Goal: Complete application form

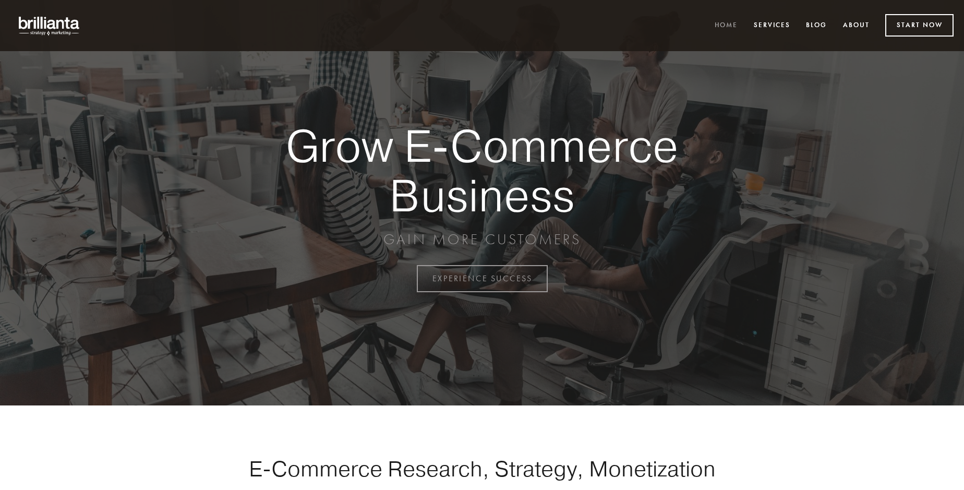
scroll to position [2735, 0]
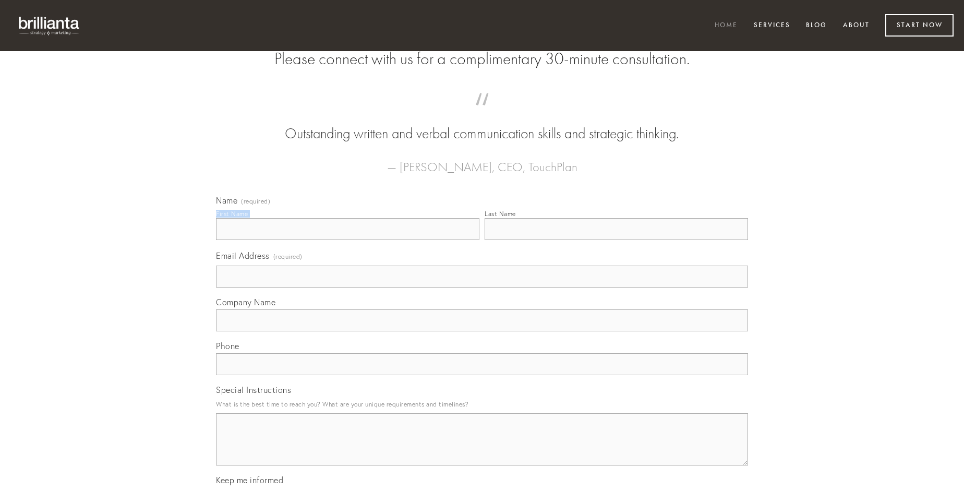
type input "[PERSON_NAME]"
click at [616, 240] on input "Last Name" at bounding box center [616, 229] width 263 height 22
type input "[PERSON_NAME]"
click at [482, 287] on input "Email Address (required)" at bounding box center [482, 277] width 532 height 22
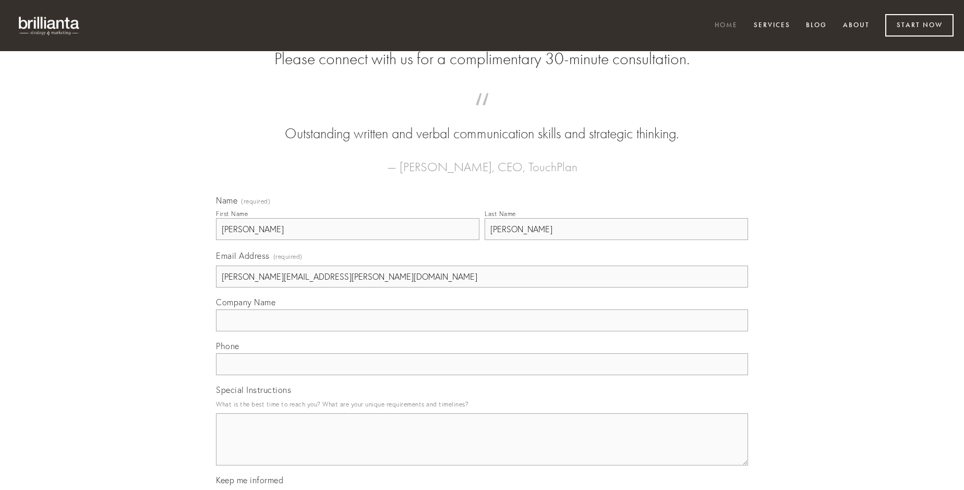
type input "[PERSON_NAME][EMAIL_ADDRESS][PERSON_NAME][DOMAIN_NAME]"
click at [482, 331] on input "Company Name" at bounding box center [482, 320] width 532 height 22
type input "ter"
click at [482, 375] on input "text" at bounding box center [482, 364] width 532 height 22
click at [482, 449] on textarea "Special Instructions" at bounding box center [482, 439] width 532 height 52
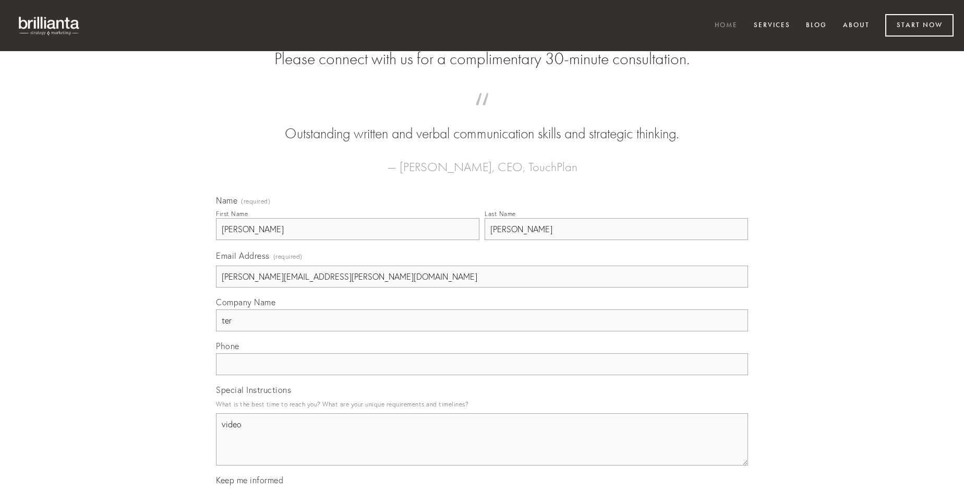
type textarea "video"
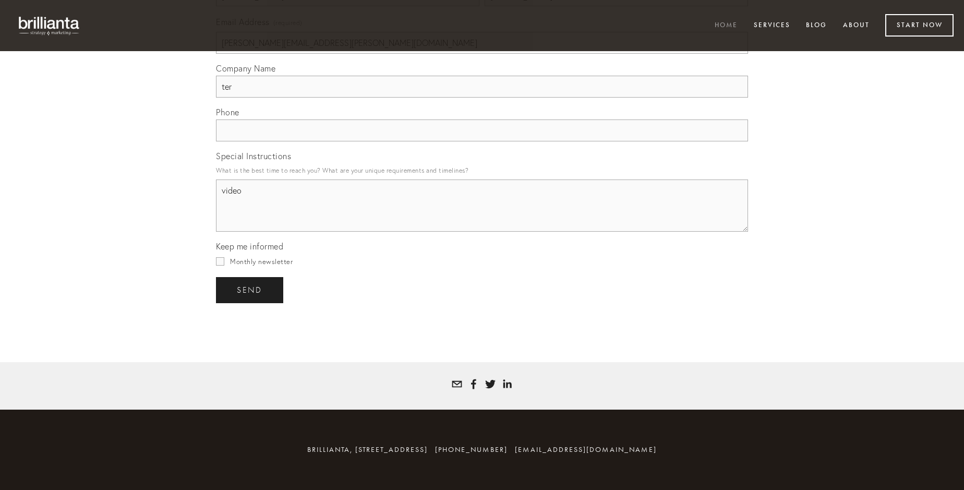
click at [250, 290] on span "send" at bounding box center [250, 289] width 26 height 9
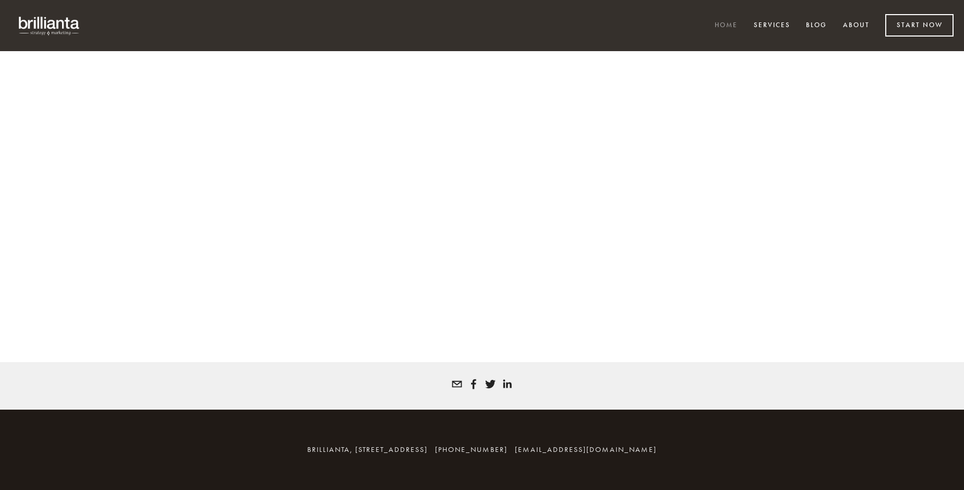
scroll to position [2721, 0]
